Goal: Information Seeking & Learning: Learn about a topic

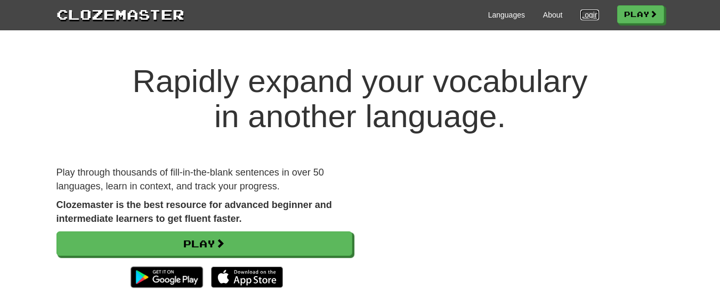
click at [590, 15] on link "Login" at bounding box center [589, 15] width 18 height 11
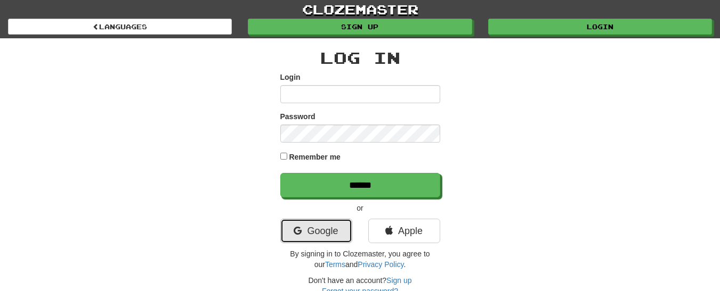
click at [316, 235] on link "Google" at bounding box center [316, 231] width 72 height 25
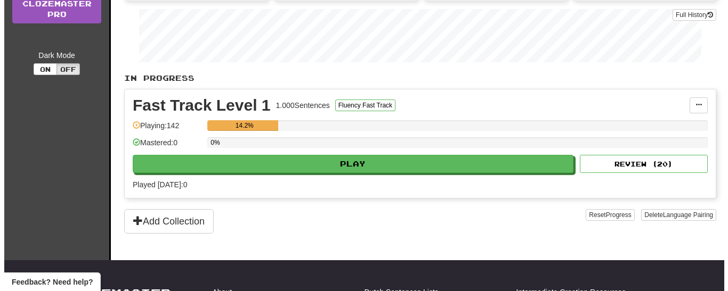
scroll to position [160, 0]
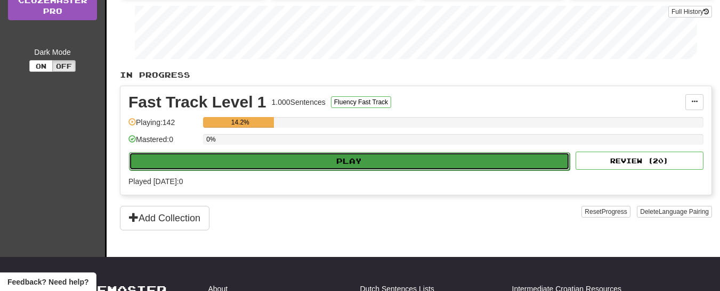
click at [339, 163] on button "Play" at bounding box center [349, 161] width 441 height 18
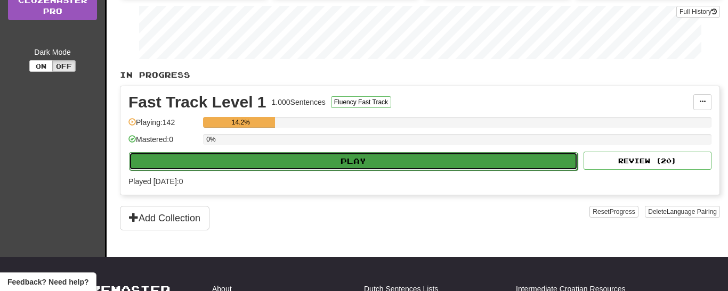
select select "**"
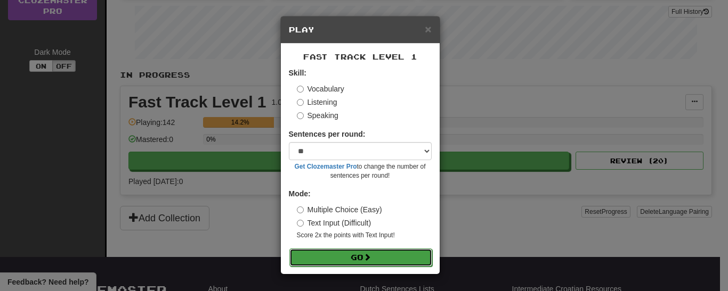
click at [351, 255] on button "Go" at bounding box center [360, 258] width 143 height 18
click at [326, 253] on button "Go" at bounding box center [360, 258] width 143 height 18
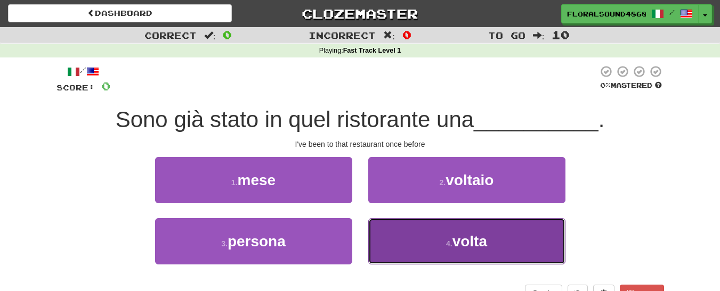
click at [425, 239] on button "4 . volta" at bounding box center [466, 241] width 197 height 46
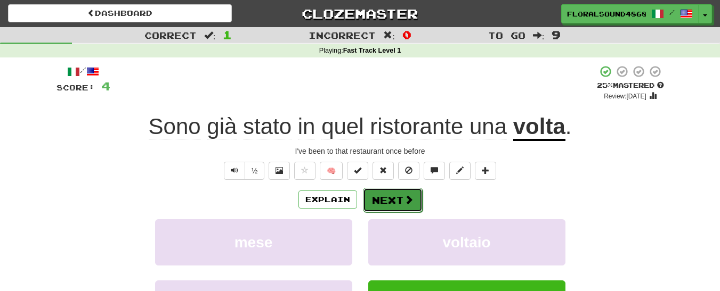
click at [393, 203] on button "Next" at bounding box center [393, 200] width 60 height 25
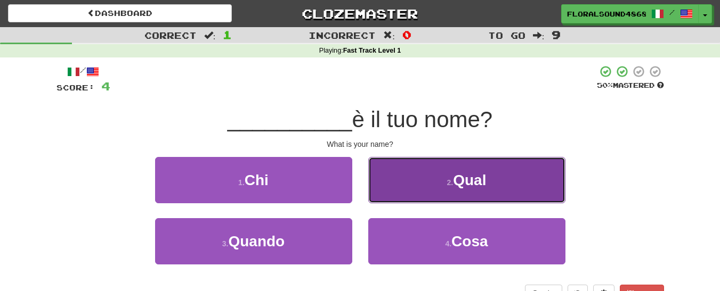
click at [418, 188] on button "2 . Qual" at bounding box center [466, 180] width 197 height 46
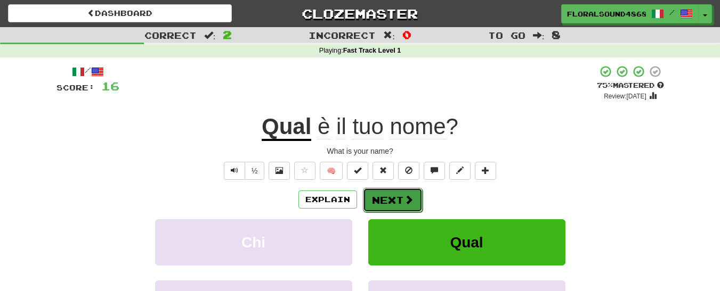
click at [405, 195] on span at bounding box center [409, 200] width 10 height 10
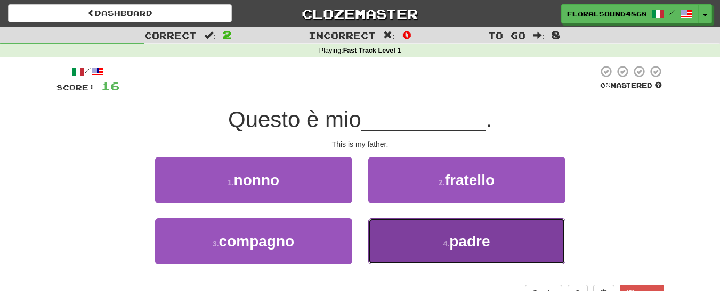
click at [482, 238] on span "padre" at bounding box center [469, 241] width 40 height 17
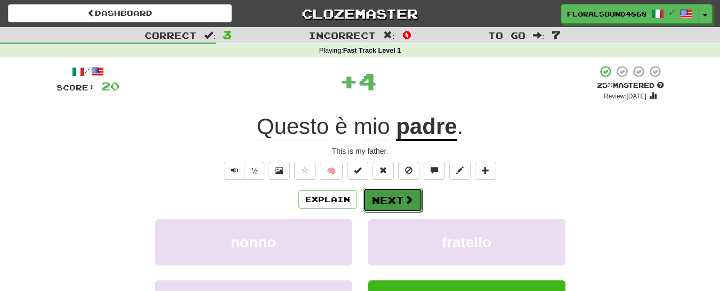
click at [392, 194] on button "Next" at bounding box center [393, 200] width 60 height 25
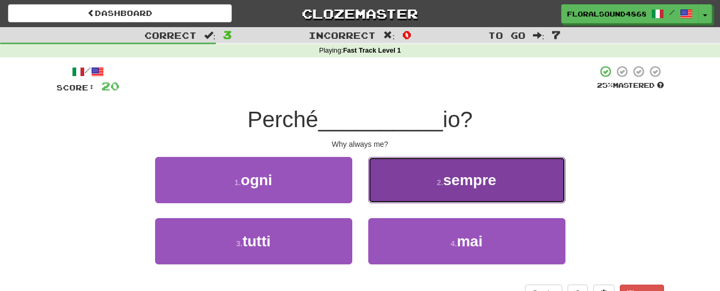
click at [407, 182] on button "2 . sempre" at bounding box center [466, 180] width 197 height 46
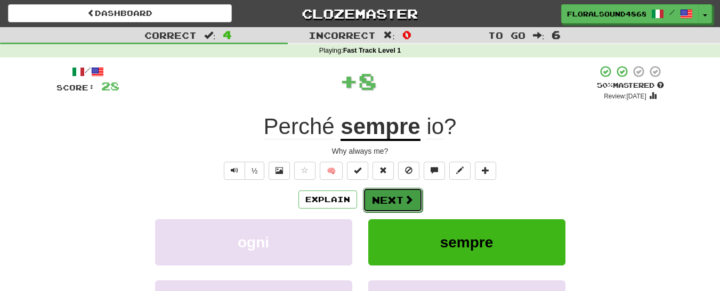
click at [401, 198] on button "Next" at bounding box center [393, 200] width 60 height 25
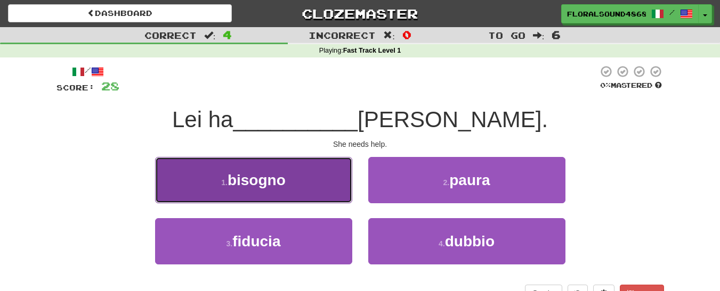
click at [284, 182] on span "bisogno" at bounding box center [256, 180] width 58 height 17
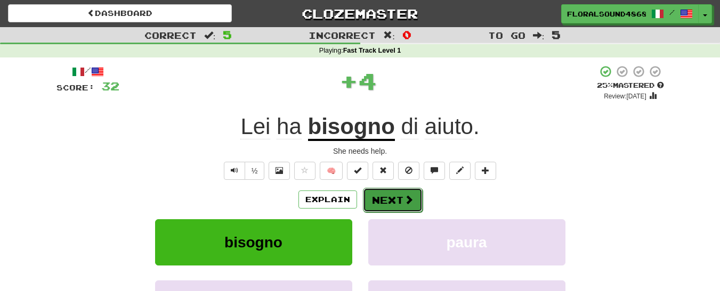
click at [409, 200] on span at bounding box center [409, 200] width 10 height 10
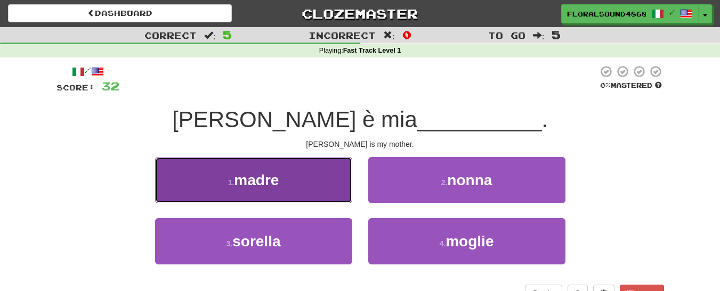
click at [308, 172] on button "1 . madre" at bounding box center [253, 180] width 197 height 46
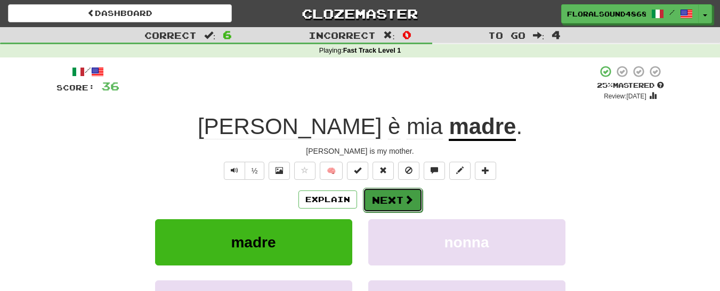
click at [373, 193] on button "Next" at bounding box center [393, 200] width 60 height 25
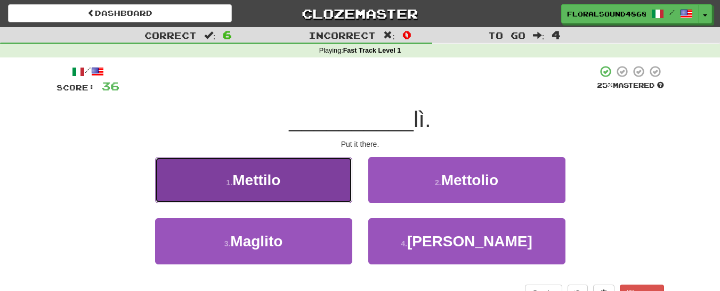
click at [303, 188] on button "1 . Mettilo" at bounding box center [253, 180] width 197 height 46
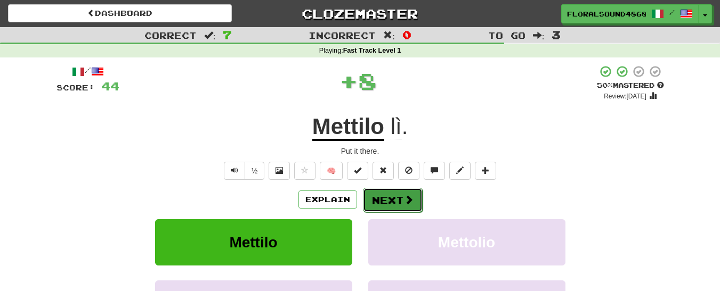
click at [384, 201] on button "Next" at bounding box center [393, 200] width 60 height 25
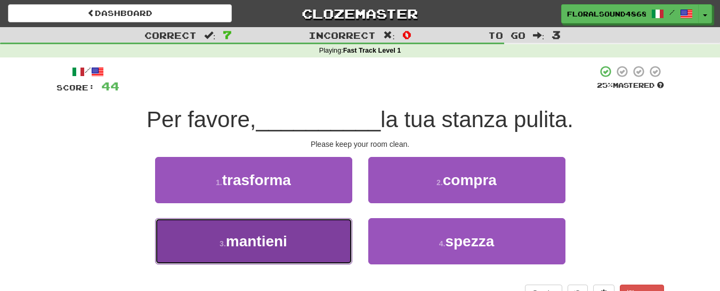
click at [296, 246] on button "3 . mantieni" at bounding box center [253, 241] width 197 height 46
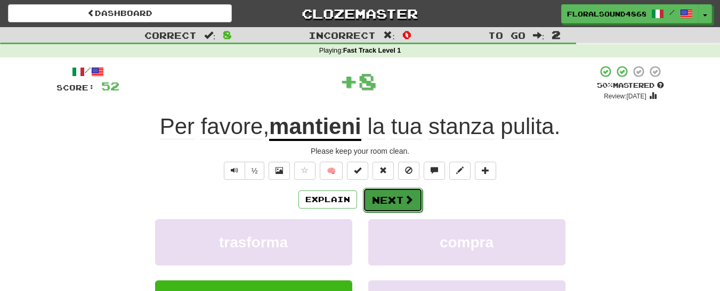
click at [388, 198] on button "Next" at bounding box center [393, 200] width 60 height 25
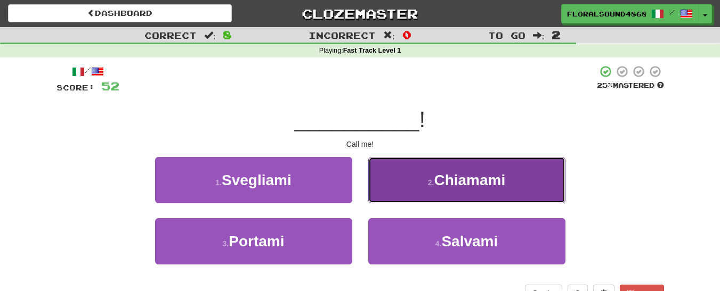
click at [400, 196] on button "2 . [GEOGRAPHIC_DATA]" at bounding box center [466, 180] width 197 height 46
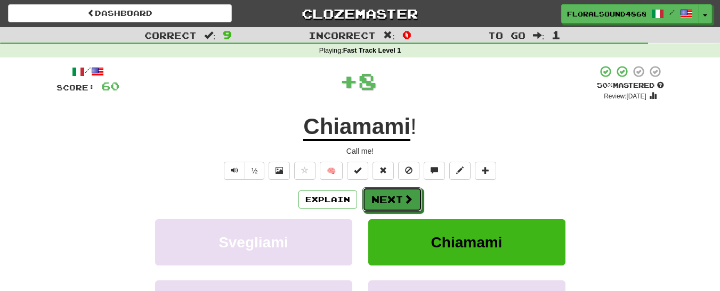
click at [400, 196] on button "Next" at bounding box center [392, 200] width 60 height 25
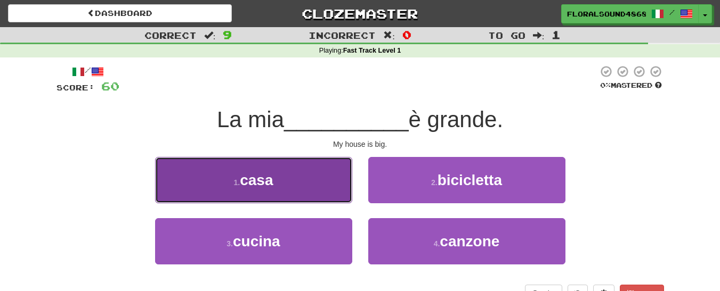
click at [320, 191] on button "1 . casa" at bounding box center [253, 180] width 197 height 46
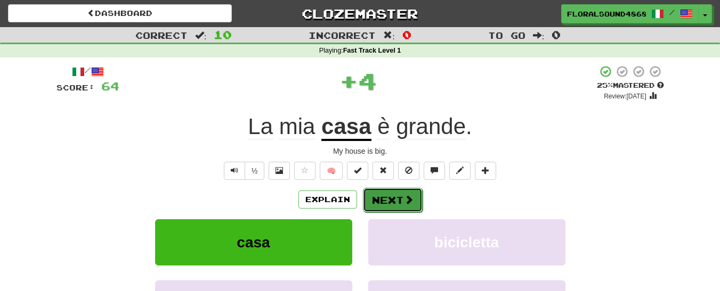
click at [387, 203] on button "Next" at bounding box center [393, 200] width 60 height 25
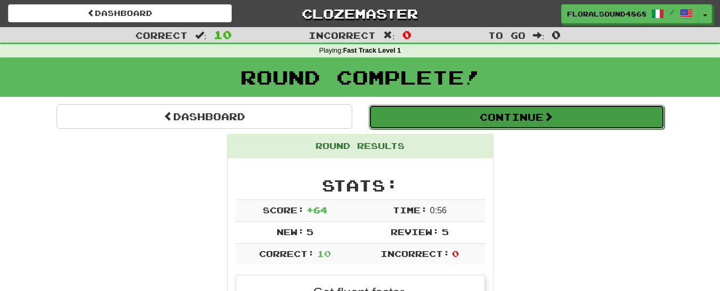
click at [522, 120] on button "Continue" at bounding box center [517, 117] width 296 height 25
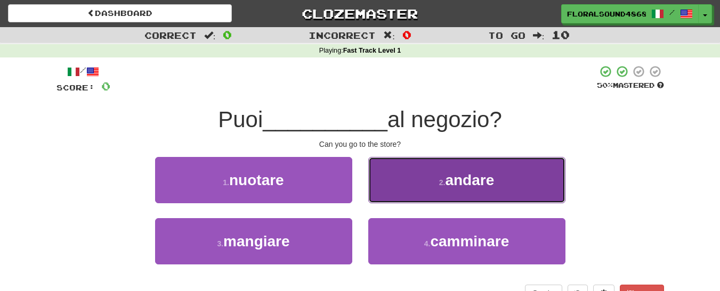
click at [429, 183] on button "2 . andare" at bounding box center [466, 180] width 197 height 46
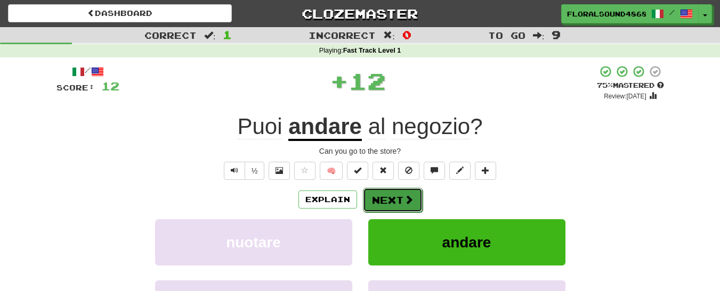
click at [392, 197] on button "Next" at bounding box center [393, 200] width 60 height 25
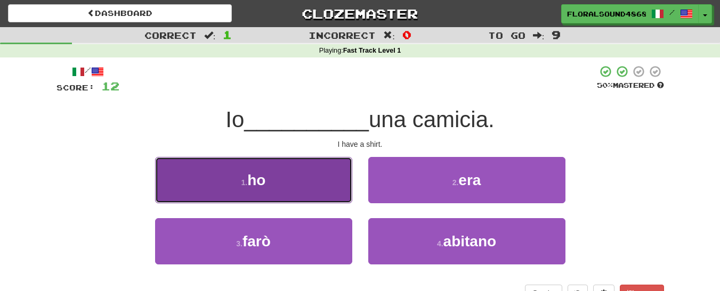
click at [269, 176] on button "1 . ho" at bounding box center [253, 180] width 197 height 46
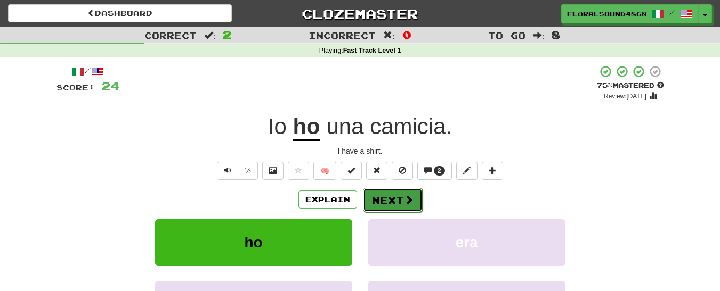
click at [388, 200] on button "Next" at bounding box center [393, 200] width 60 height 25
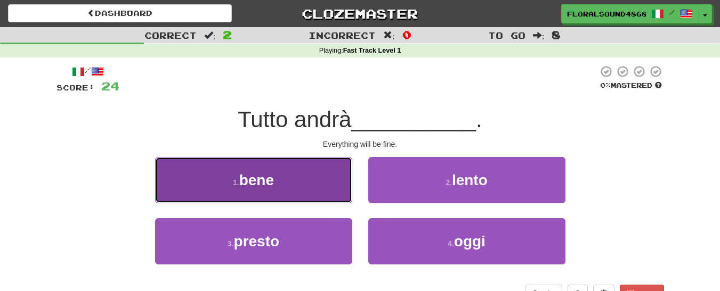
click at [265, 173] on span "bene" at bounding box center [256, 180] width 35 height 17
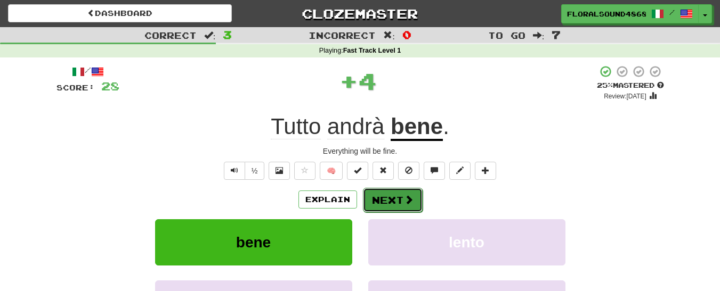
click at [388, 196] on button "Next" at bounding box center [393, 200] width 60 height 25
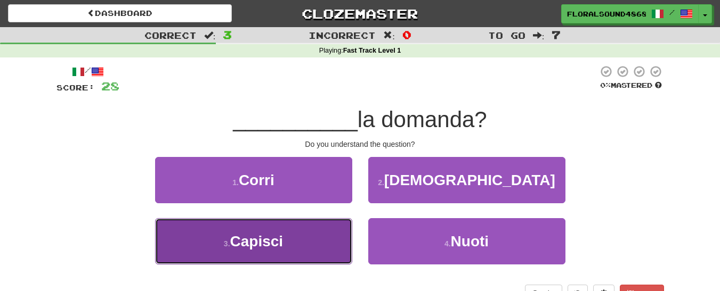
click at [314, 233] on button "3 . Capisci" at bounding box center [253, 241] width 197 height 46
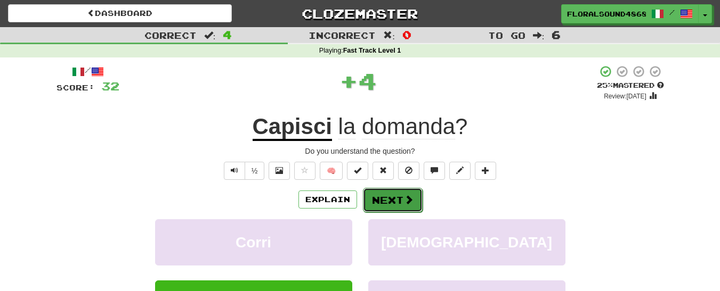
click at [387, 201] on button "Next" at bounding box center [393, 200] width 60 height 25
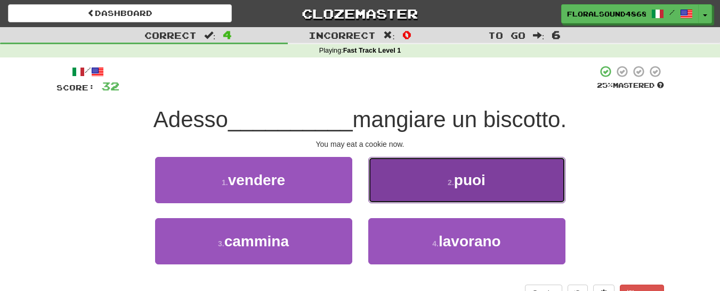
click at [402, 197] on button "2 . puoi" at bounding box center [466, 180] width 197 height 46
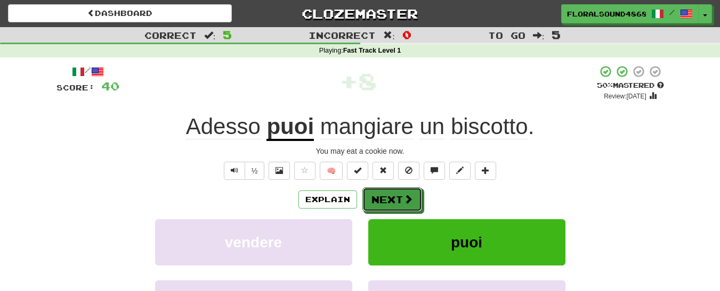
click at [402, 197] on button "Next" at bounding box center [392, 200] width 60 height 25
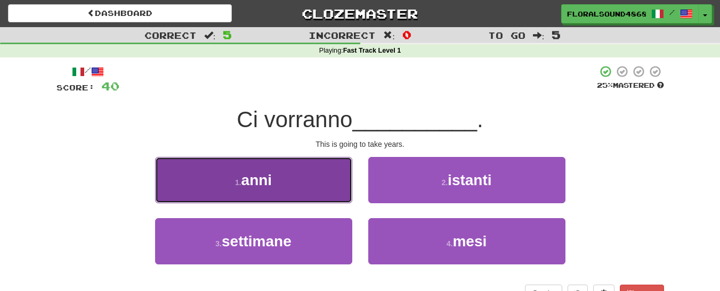
click at [310, 180] on button "1 . anni" at bounding box center [253, 180] width 197 height 46
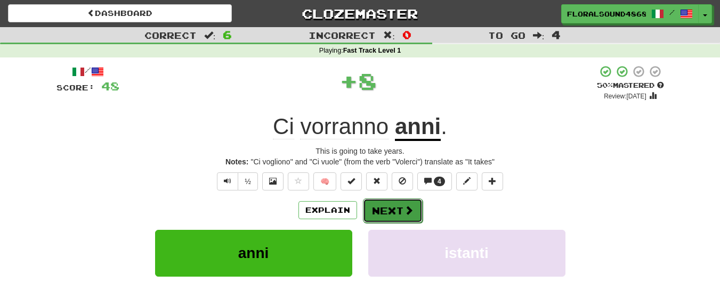
click at [396, 211] on button "Next" at bounding box center [393, 211] width 60 height 25
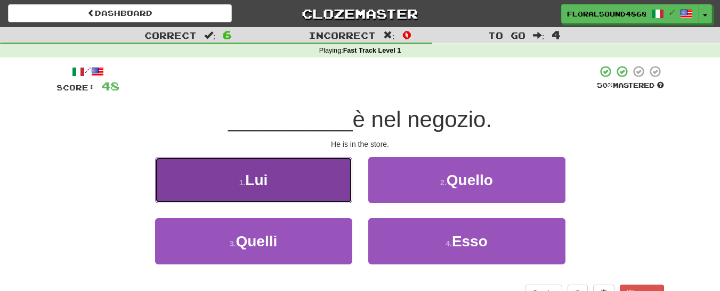
click at [320, 184] on button "1 . Lui" at bounding box center [253, 180] width 197 height 46
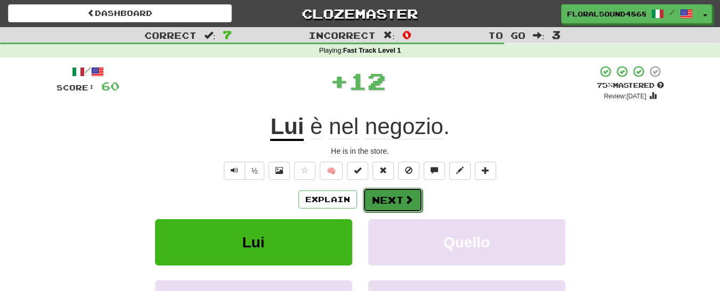
click at [402, 206] on button "Next" at bounding box center [393, 200] width 60 height 25
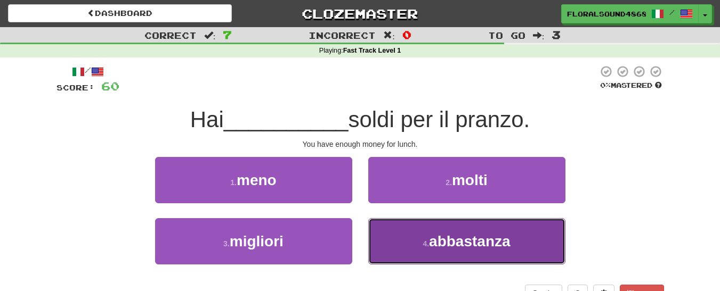
click at [421, 244] on button "4 . abbastanza" at bounding box center [466, 241] width 197 height 46
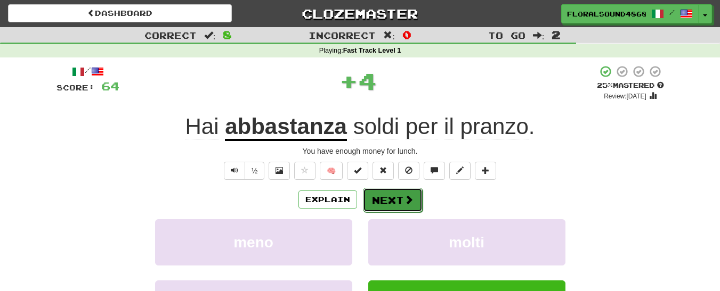
click at [383, 201] on button "Next" at bounding box center [393, 200] width 60 height 25
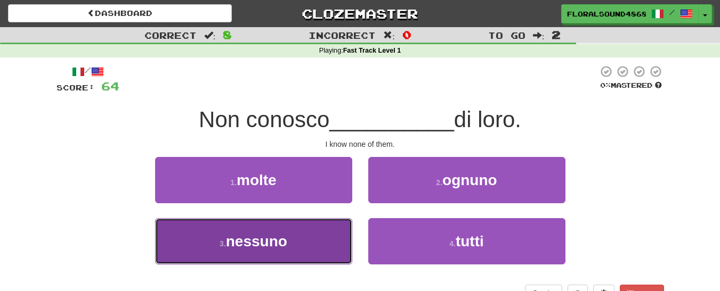
click at [293, 240] on button "3 . nessuno" at bounding box center [253, 241] width 197 height 46
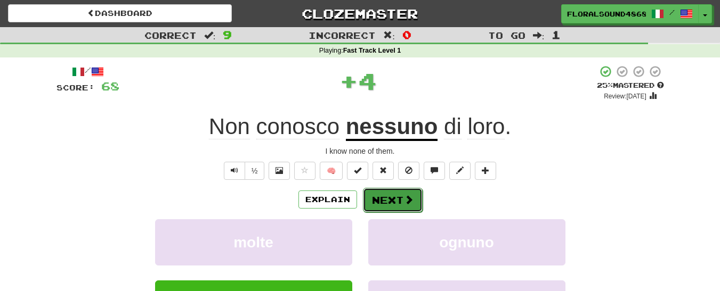
click at [392, 198] on button "Next" at bounding box center [393, 200] width 60 height 25
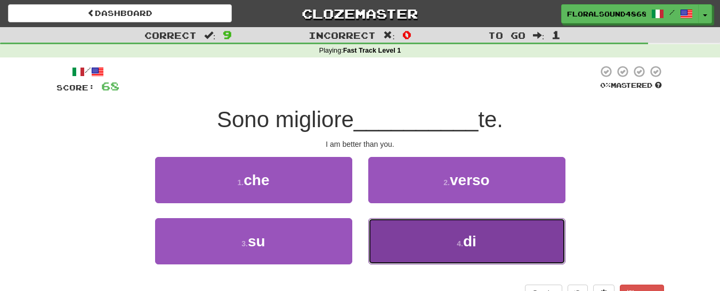
click at [466, 245] on span "di" at bounding box center [469, 241] width 13 height 17
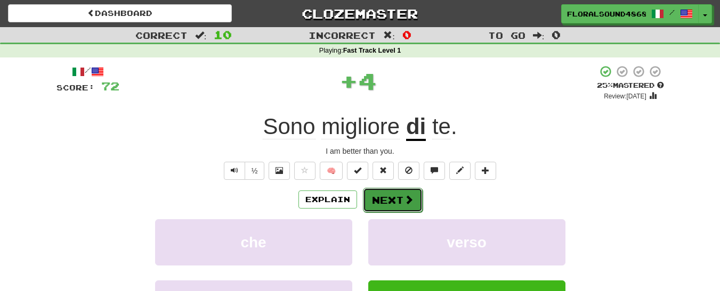
click at [398, 200] on button "Next" at bounding box center [393, 200] width 60 height 25
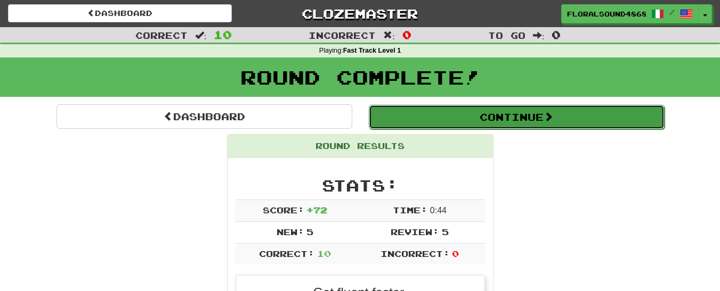
click at [484, 112] on button "Continue" at bounding box center [517, 117] width 296 height 25
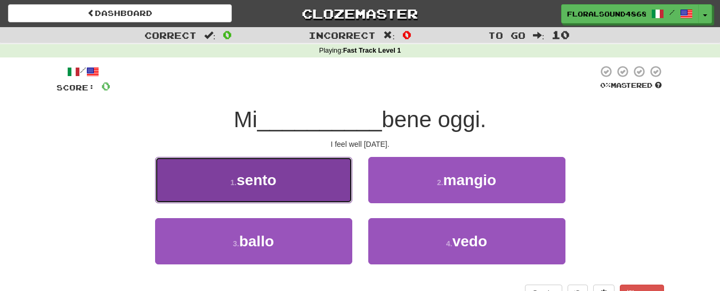
click at [266, 175] on span "sento" at bounding box center [257, 180] width 40 height 17
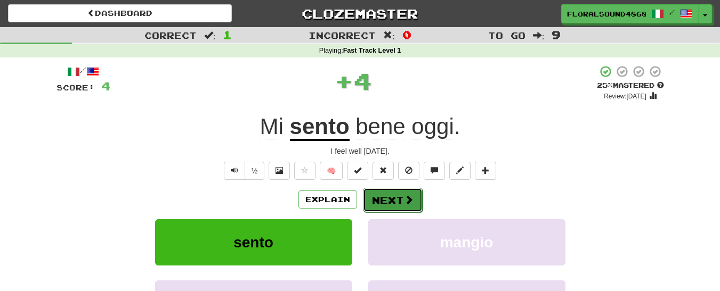
click at [392, 206] on button "Next" at bounding box center [393, 200] width 60 height 25
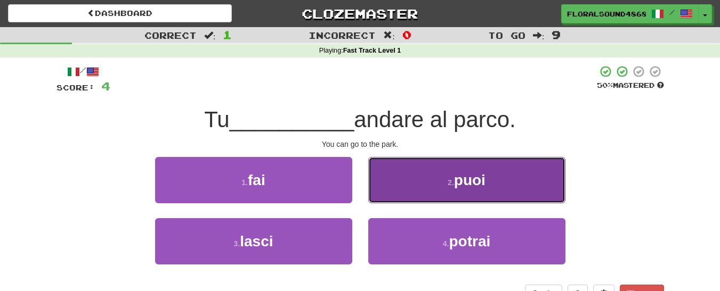
click at [417, 185] on button "2 . puoi" at bounding box center [466, 180] width 197 height 46
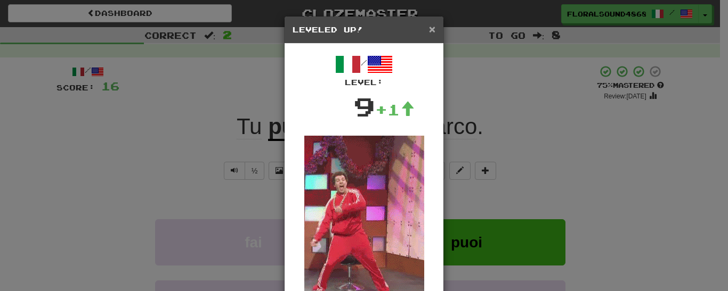
click at [429, 27] on span "×" at bounding box center [432, 29] width 6 height 12
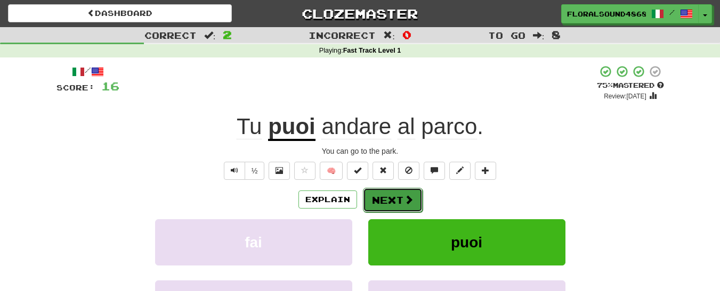
click at [398, 200] on button "Next" at bounding box center [393, 200] width 60 height 25
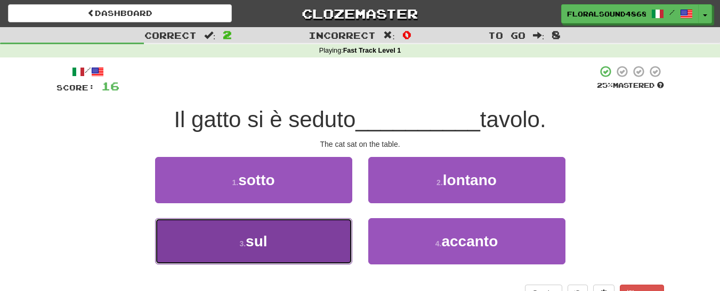
click at [291, 244] on button "3 . sul" at bounding box center [253, 241] width 197 height 46
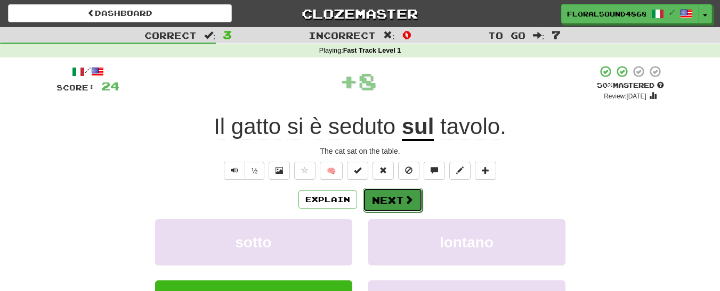
click at [385, 199] on button "Next" at bounding box center [393, 200] width 60 height 25
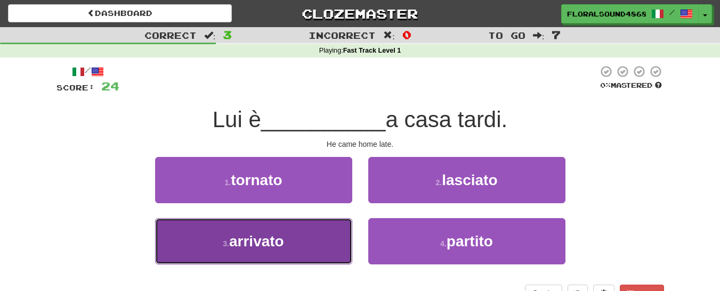
click at [288, 240] on button "3 . arrivato" at bounding box center [253, 241] width 197 height 46
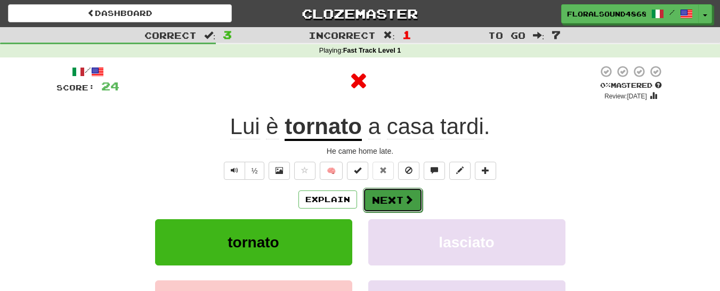
click at [384, 198] on button "Next" at bounding box center [393, 200] width 60 height 25
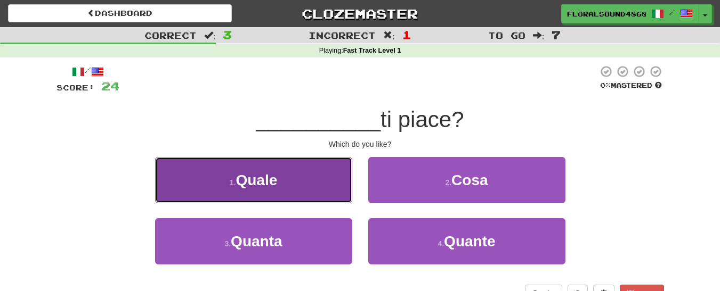
click at [307, 183] on button "1 . [PERSON_NAME]" at bounding box center [253, 180] width 197 height 46
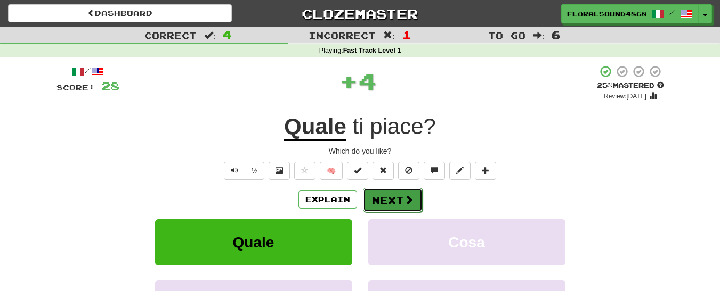
click at [383, 200] on button "Next" at bounding box center [393, 200] width 60 height 25
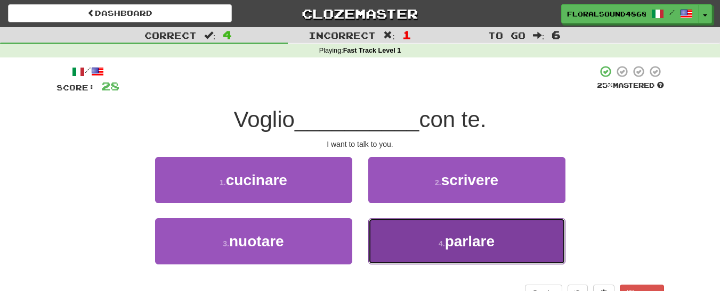
click at [412, 245] on button "4 . parlare" at bounding box center [466, 241] width 197 height 46
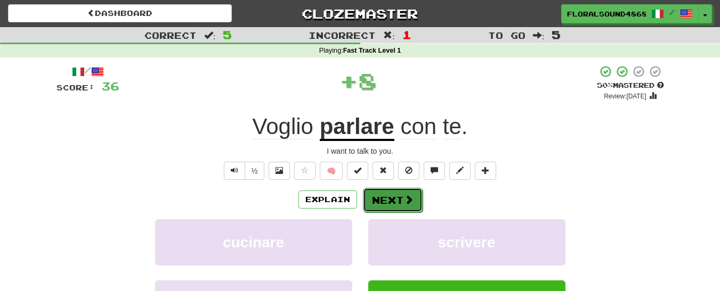
click at [393, 200] on button "Next" at bounding box center [393, 200] width 60 height 25
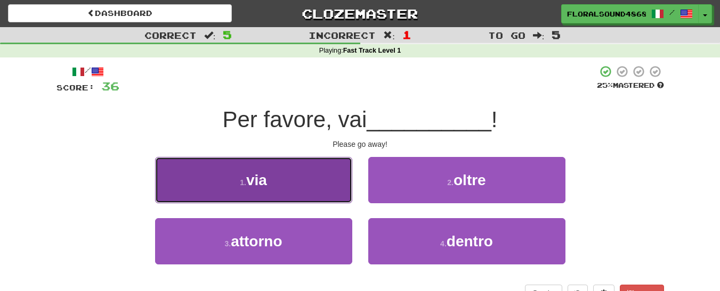
click at [279, 184] on button "1 . via" at bounding box center [253, 180] width 197 height 46
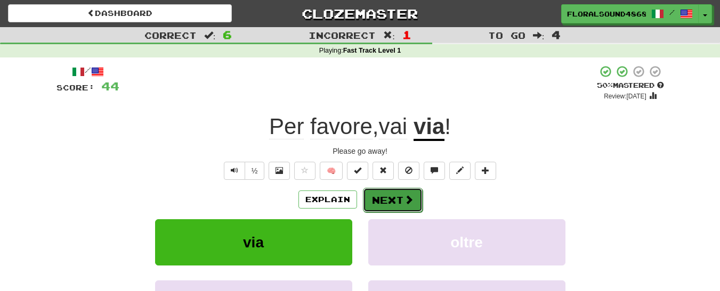
click at [392, 196] on button "Next" at bounding box center [393, 200] width 60 height 25
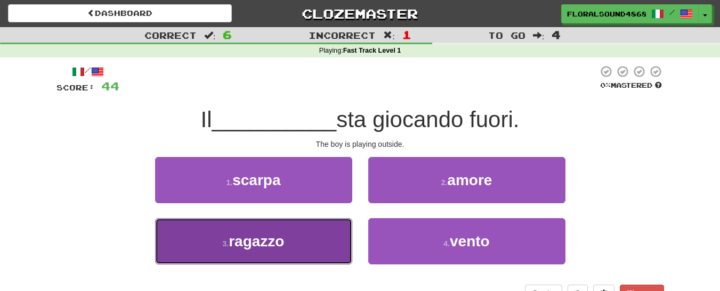
click at [293, 236] on button "3 . ragazzo" at bounding box center [253, 241] width 197 height 46
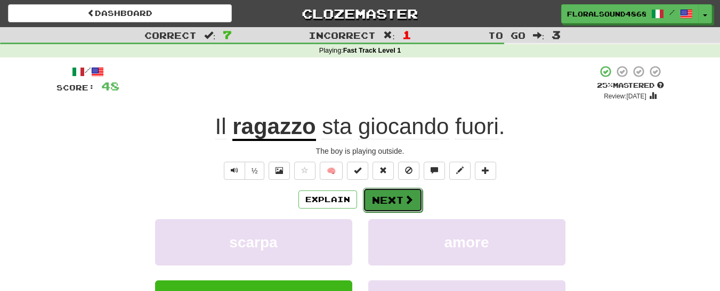
click at [387, 200] on button "Next" at bounding box center [393, 200] width 60 height 25
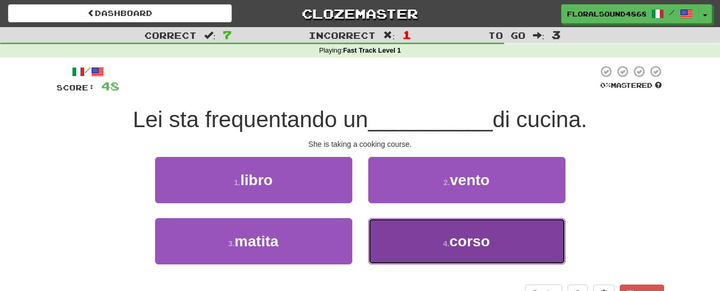
click at [438, 233] on button "4 . corso" at bounding box center [466, 241] width 197 height 46
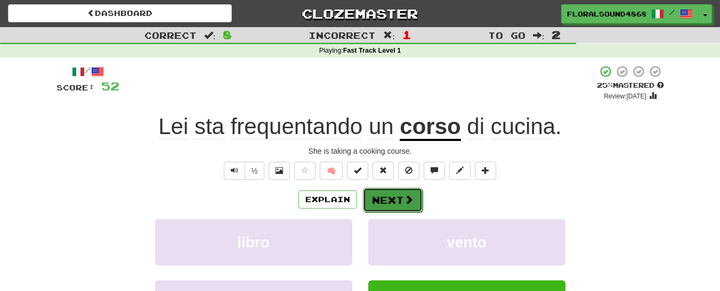
click at [393, 200] on button "Next" at bounding box center [393, 200] width 60 height 25
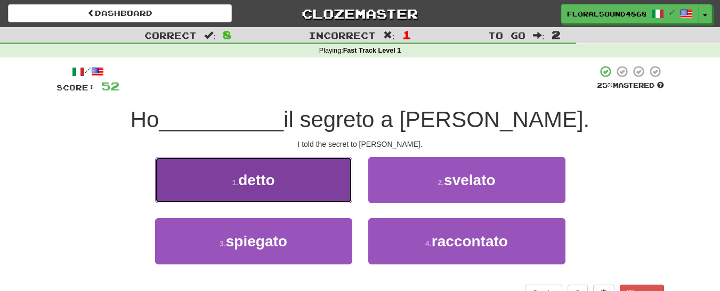
click at [262, 185] on span "detto" at bounding box center [256, 180] width 36 height 17
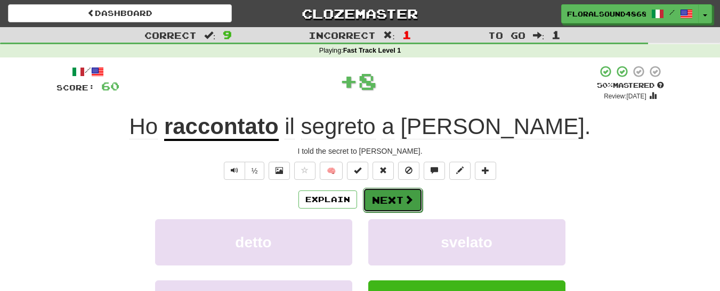
click at [389, 201] on button "Next" at bounding box center [393, 200] width 60 height 25
